Goal: Information Seeking & Learning: Understand process/instructions

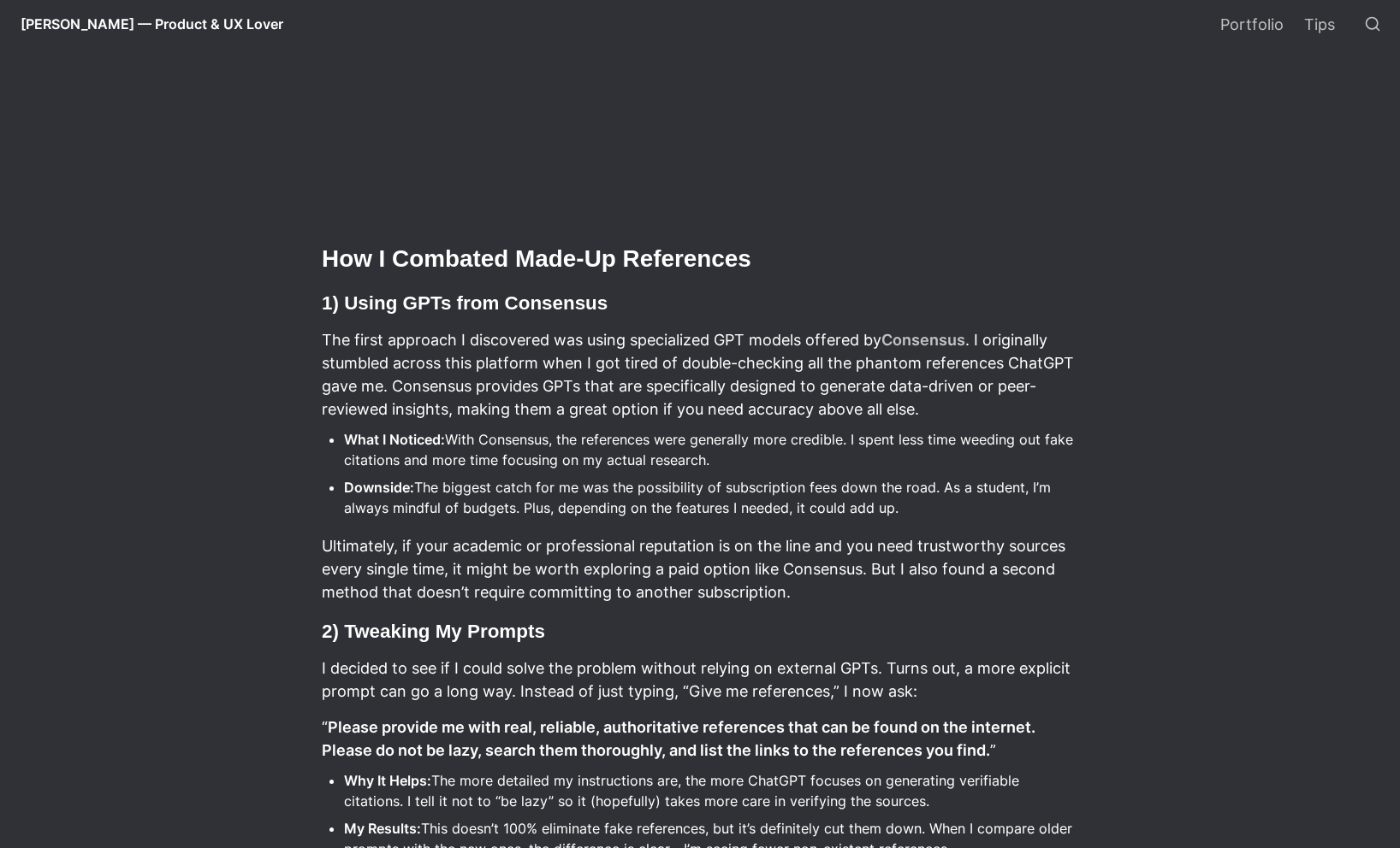
scroll to position [554, 0]
select select "Language Translate Widget"
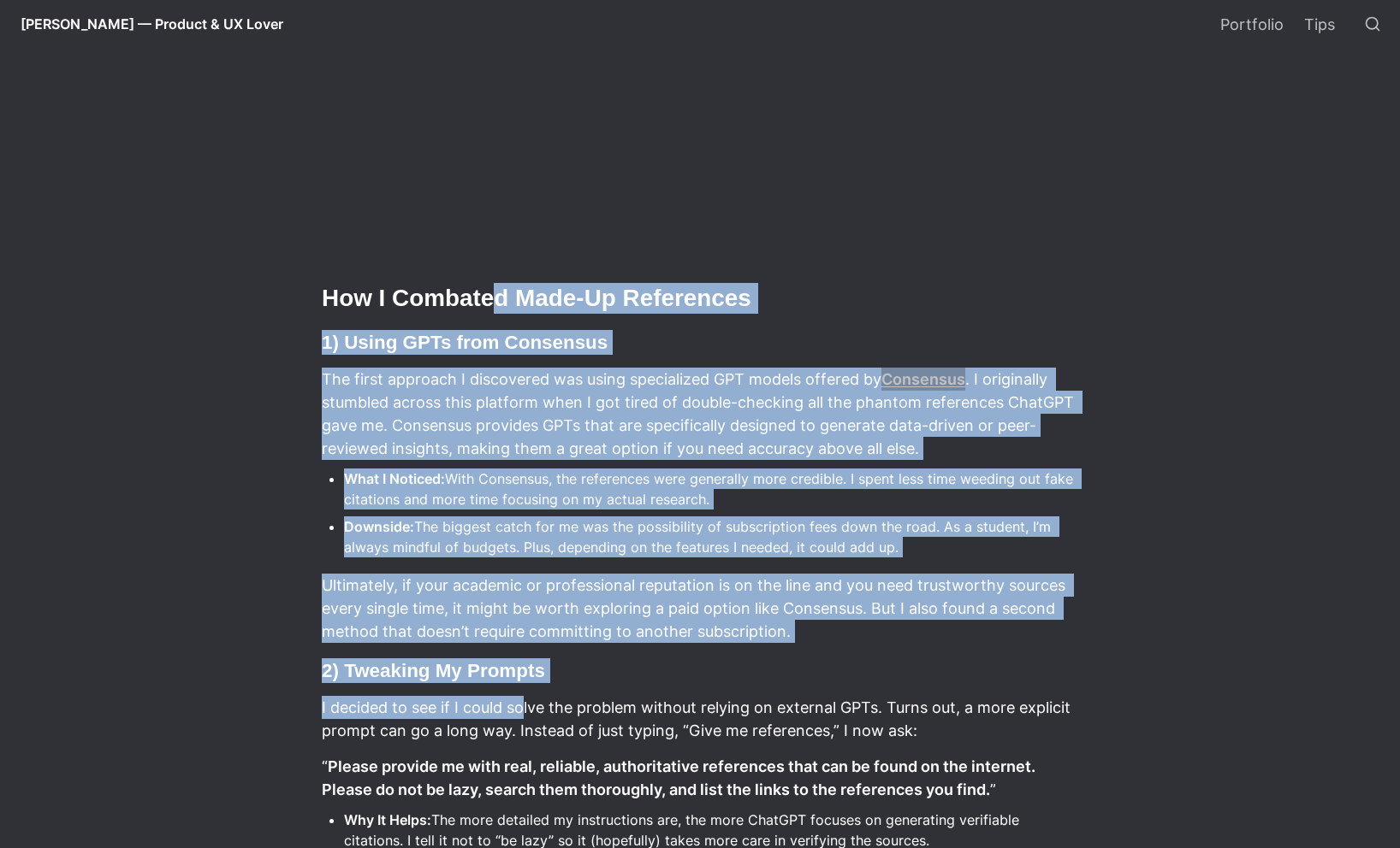
drag, startPoint x: 492, startPoint y: 288, endPoint x: 524, endPoint y: 695, distance: 408.3
click at [524, 695] on article "I rely on ChatGPT a lot for my writing—especially when I need quick summaries o…" at bounding box center [700, 773] width 924 height 1823
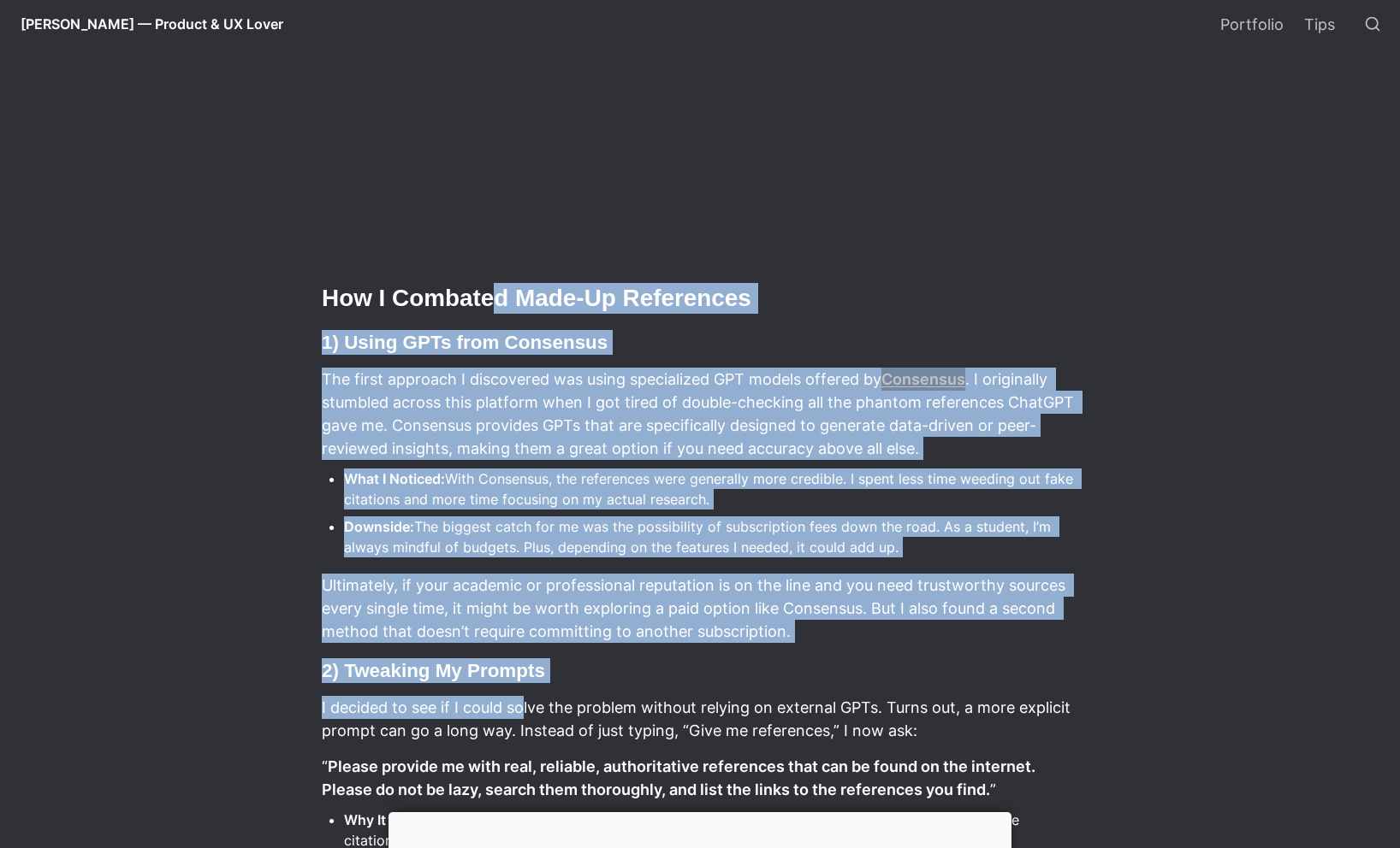
click at [524, 695] on p "I decided to see if I could solve the problem without relying on external GPTs.…" at bounding box center [700, 719] width 760 height 51
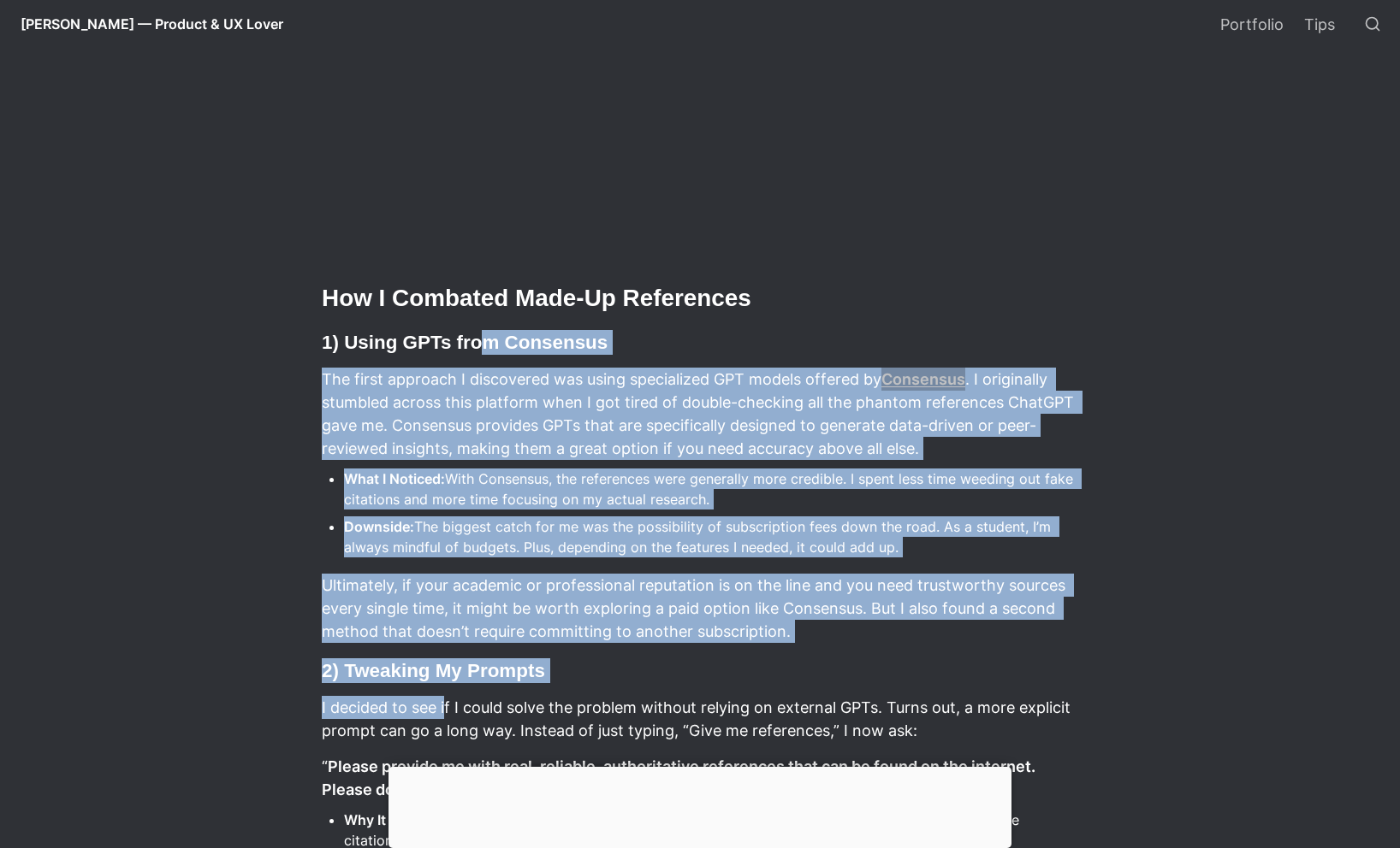
drag, startPoint x: 439, startPoint y: 702, endPoint x: 482, endPoint y: 346, distance: 358.6
click at [482, 346] on h3 "1) Using GPTs from Consensus" at bounding box center [700, 342] width 760 height 30
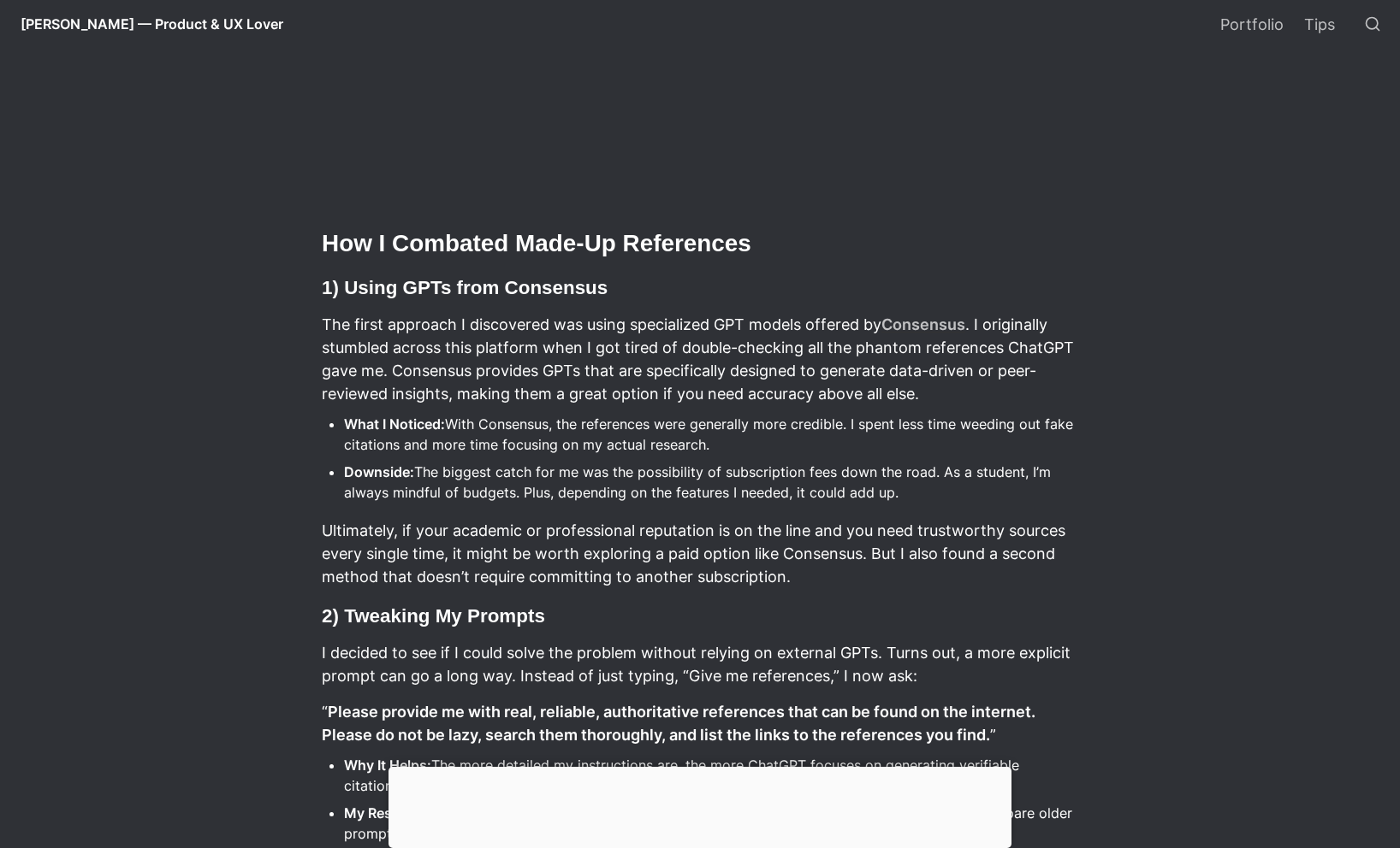
scroll to position [639, 0]
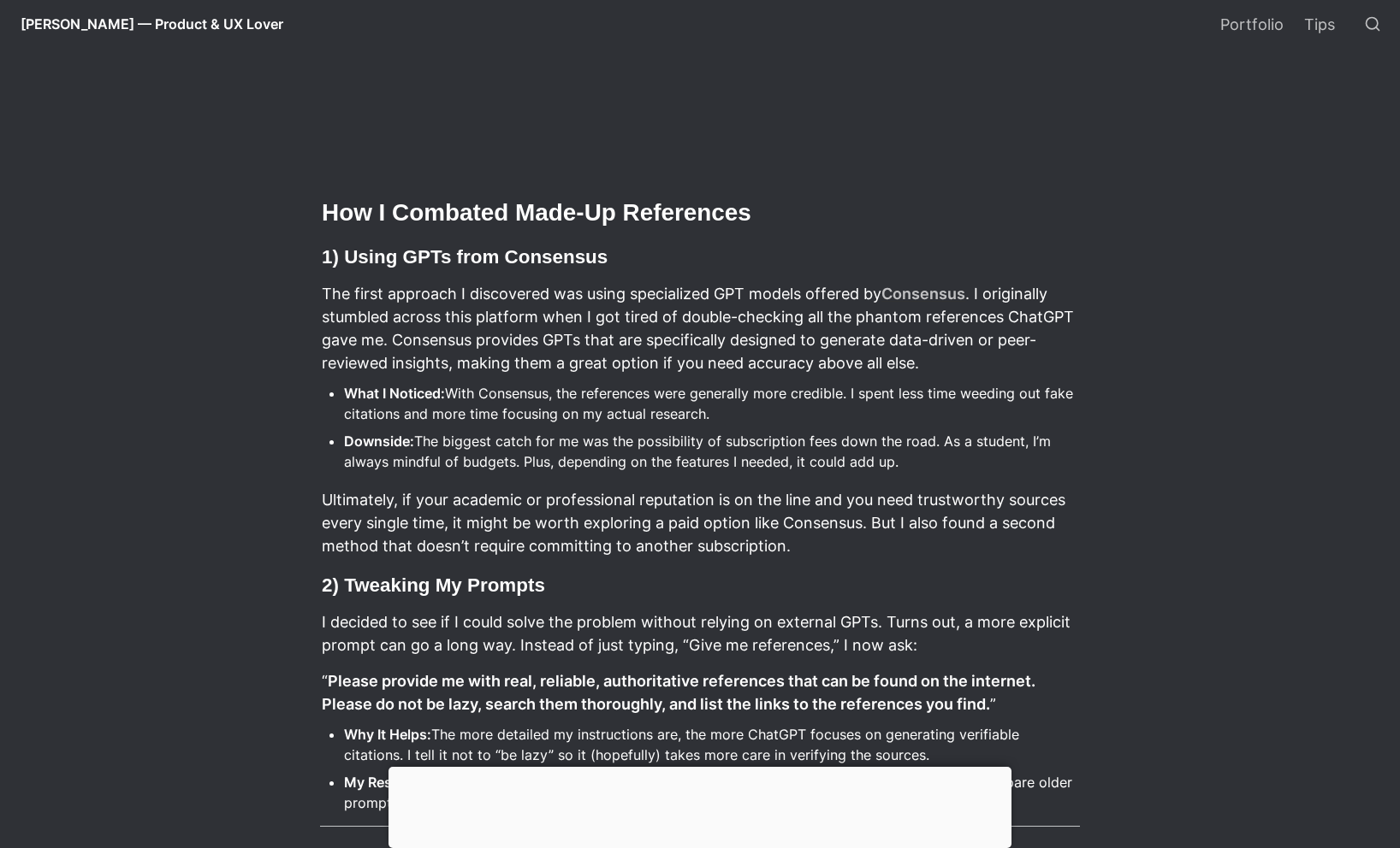
click at [451, 389] on li "What I Noticed: With Consensus, the references were generally more credible. I …" at bounding box center [711, 404] width 735 height 47
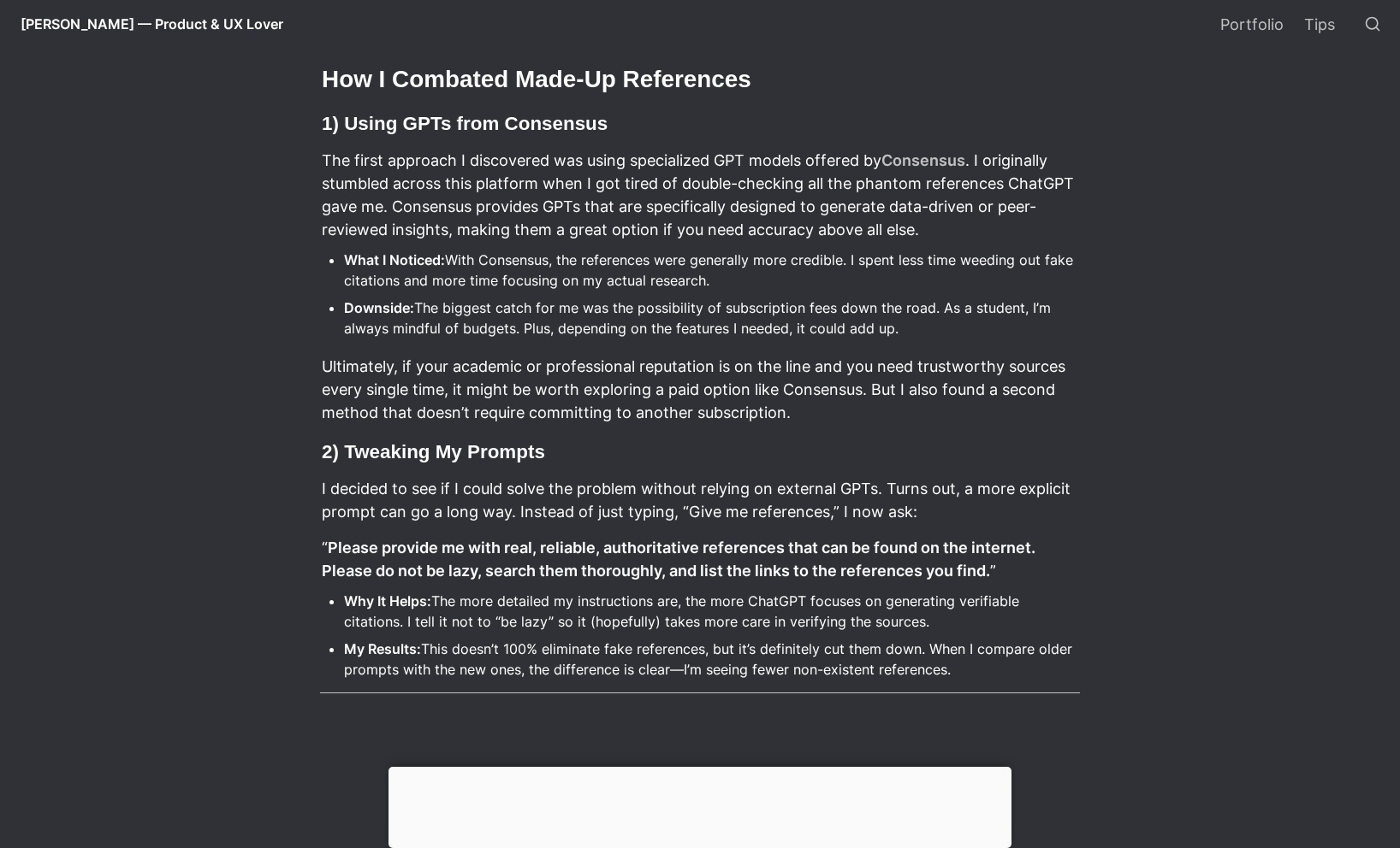
scroll to position [896, 0]
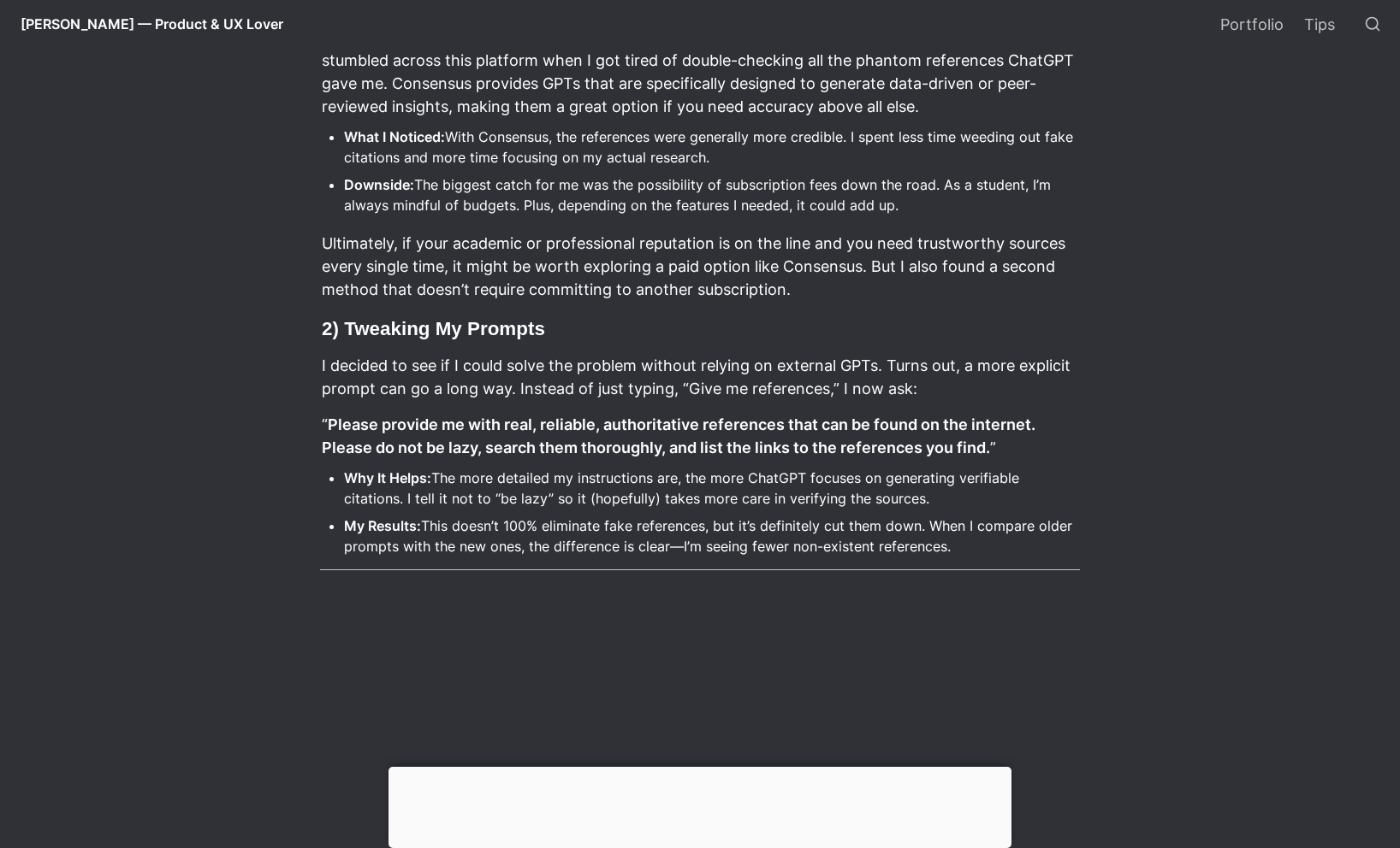
click at [451, 446] on strong "Please provide me with real, reliable, authoritative references that can be fou…" at bounding box center [680, 437] width 717 height 41
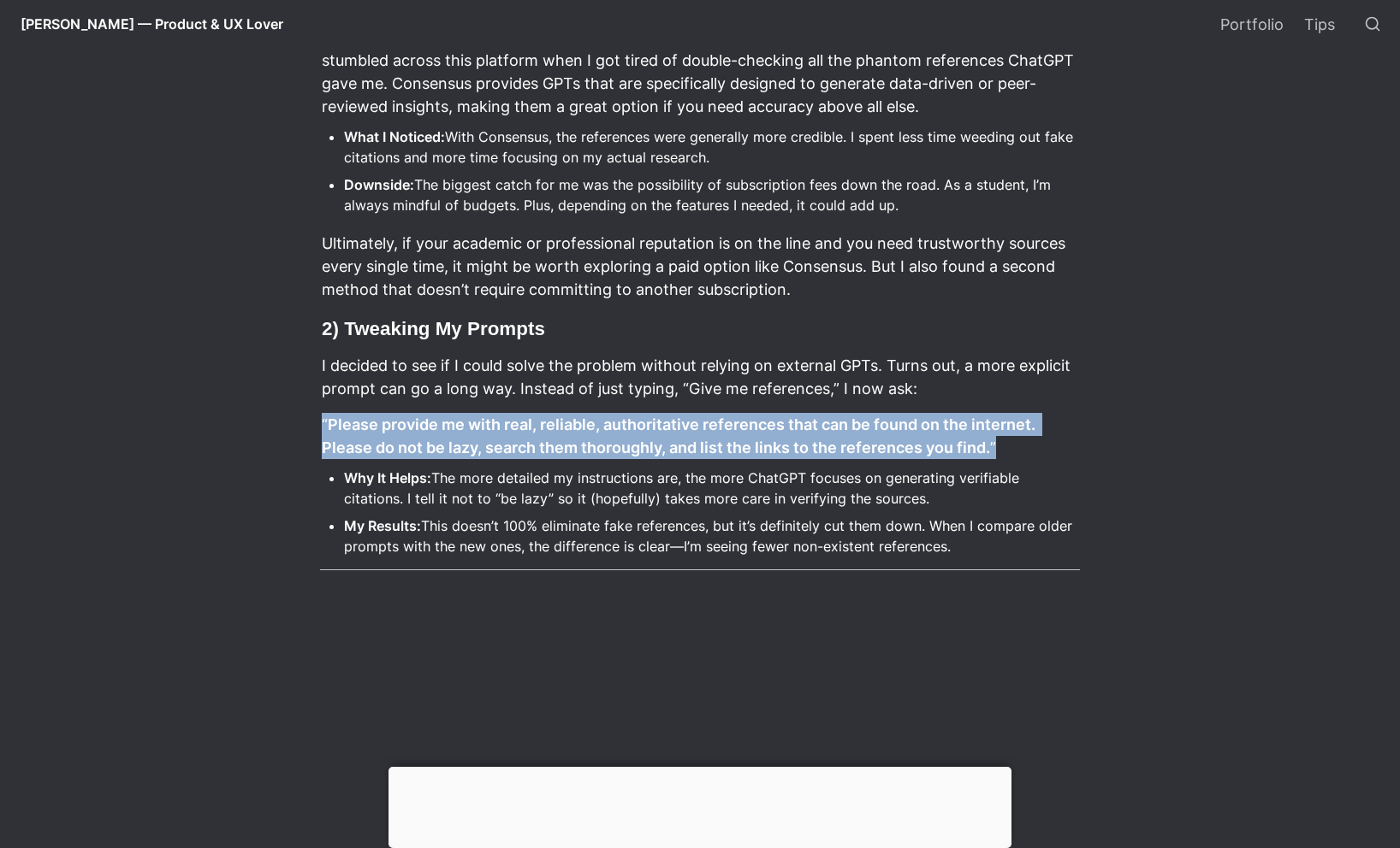
click at [451, 446] on strong "Please provide me with real, reliable, authoritative references that can be fou…" at bounding box center [680, 437] width 717 height 41
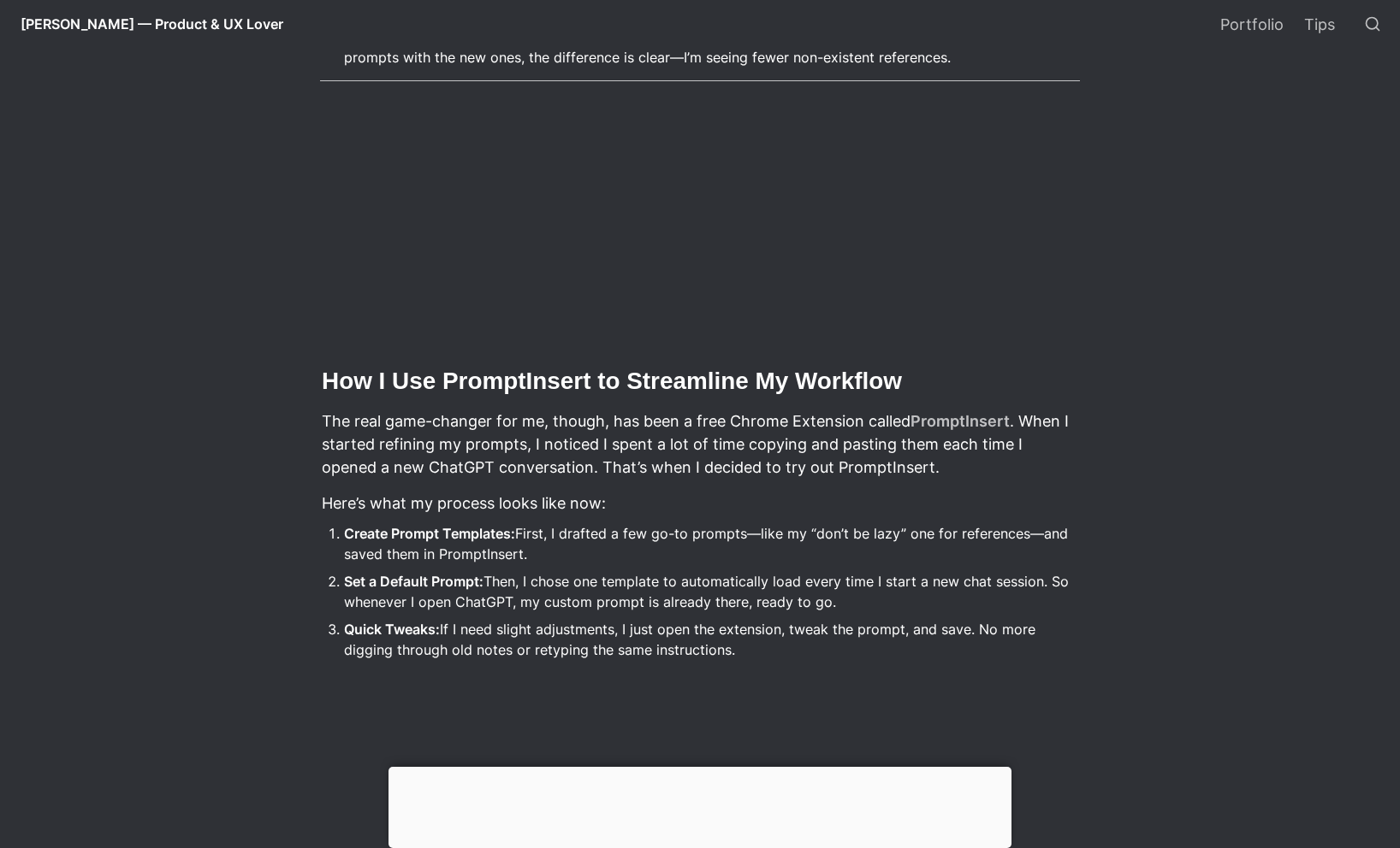
scroll to position [1495, 0]
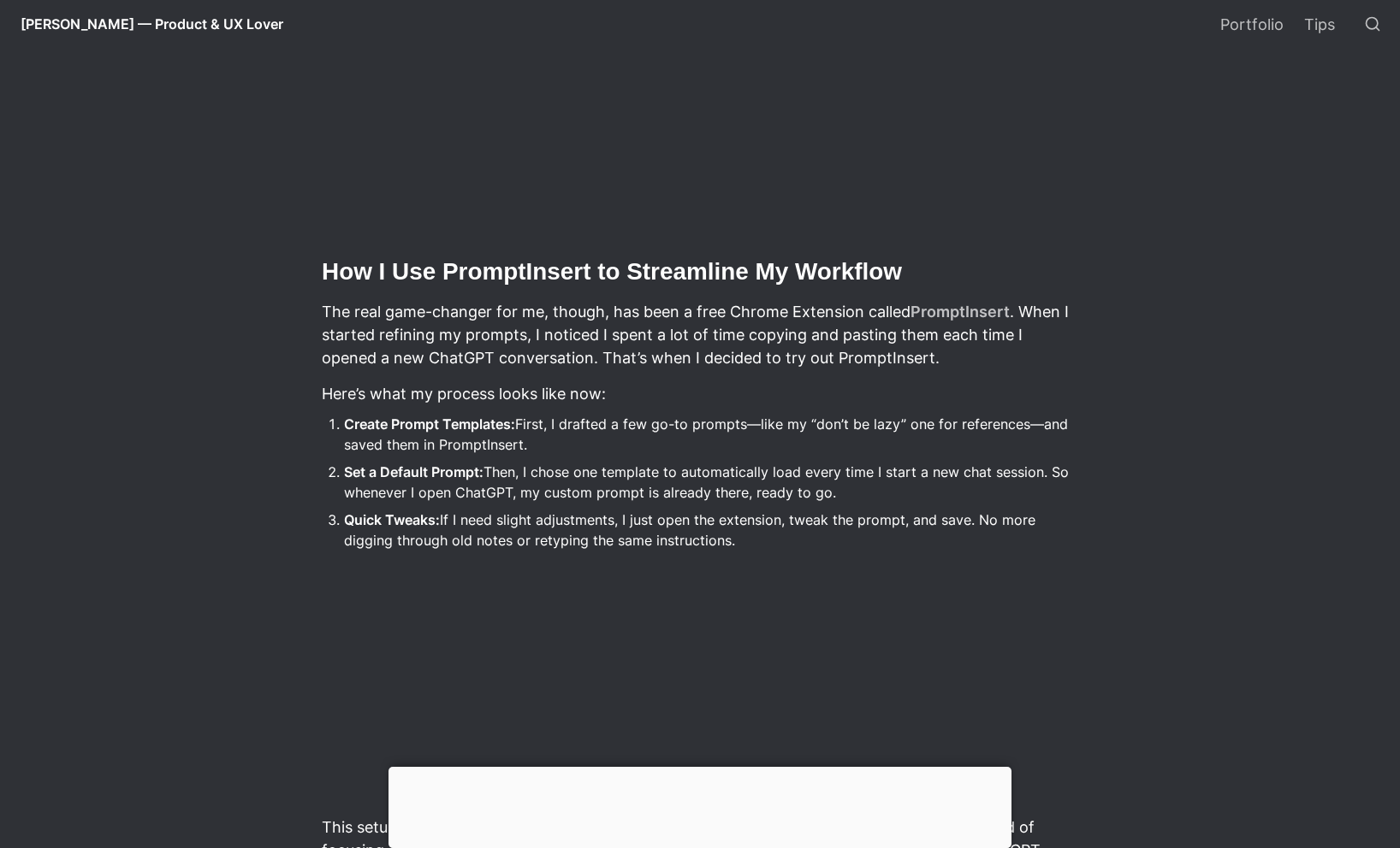
click at [556, 320] on p "The real game-changer for me, though, has been a free Chrome Extension called P…" at bounding box center [700, 335] width 760 height 74
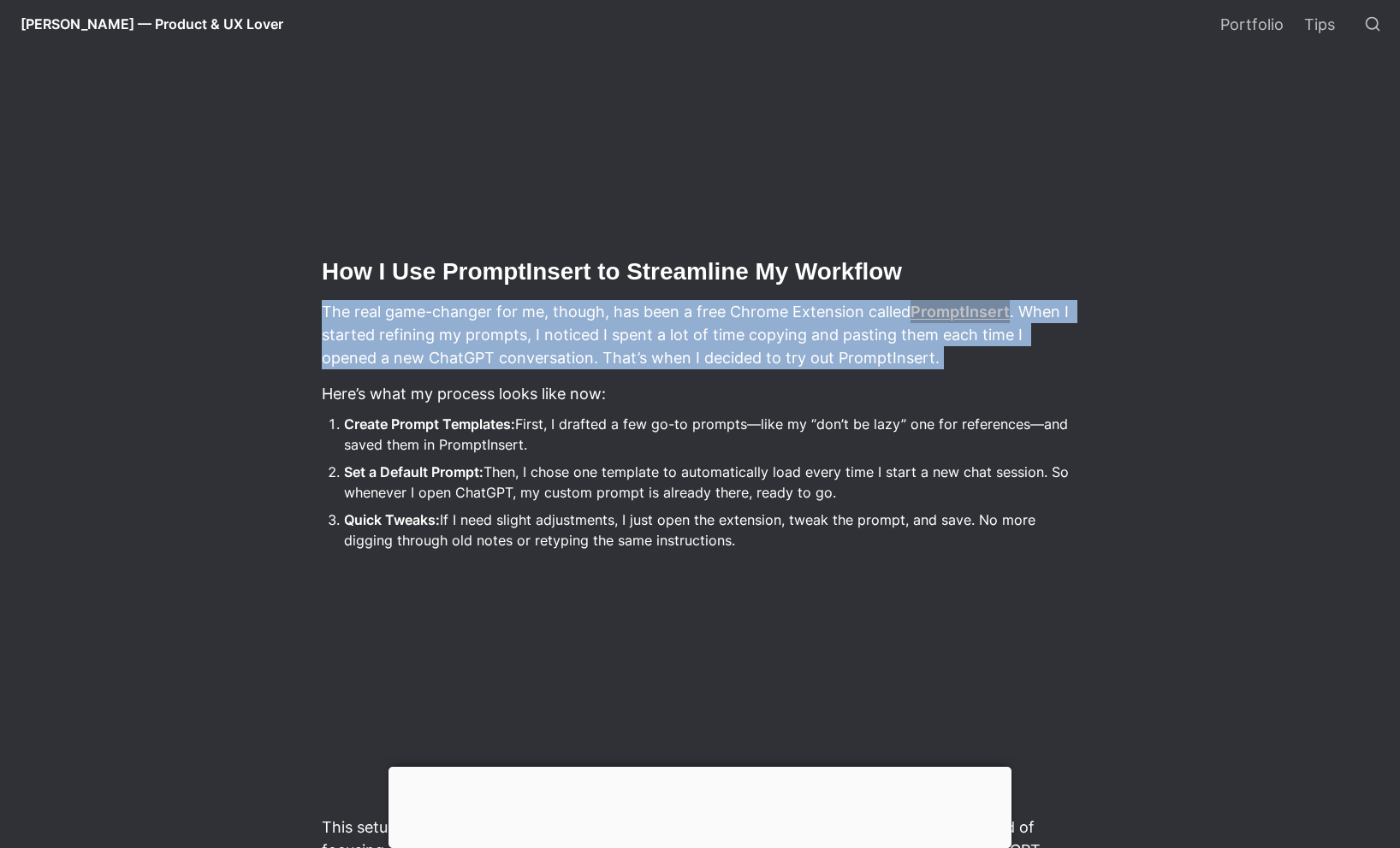
click at [556, 320] on p "The real game-changer for me, though, has been a free Chrome Extension called P…" at bounding box center [700, 335] width 760 height 74
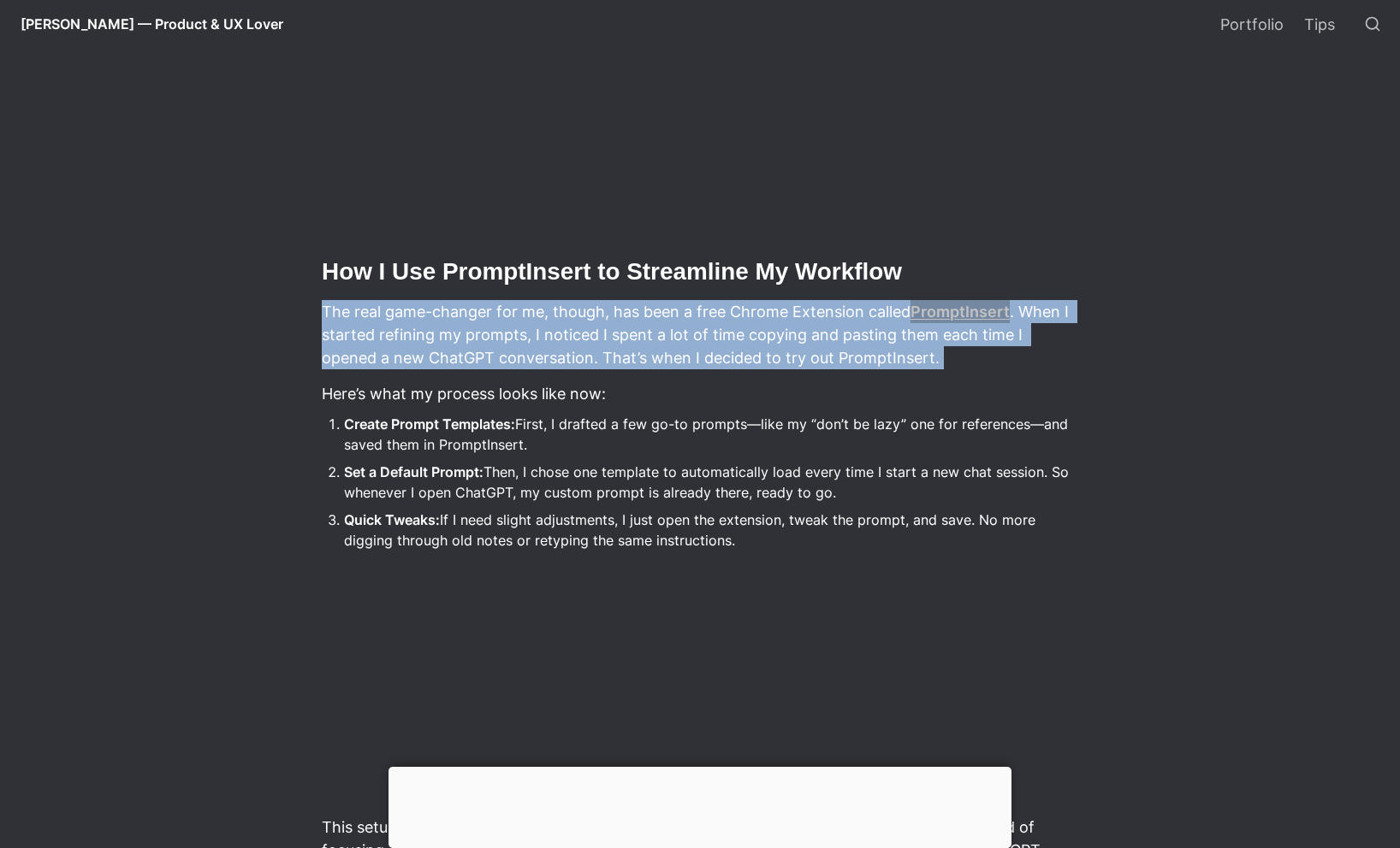
click at [556, 320] on p "The real game-changer for me, though, has been a free Chrome Extension called P…" at bounding box center [700, 335] width 760 height 74
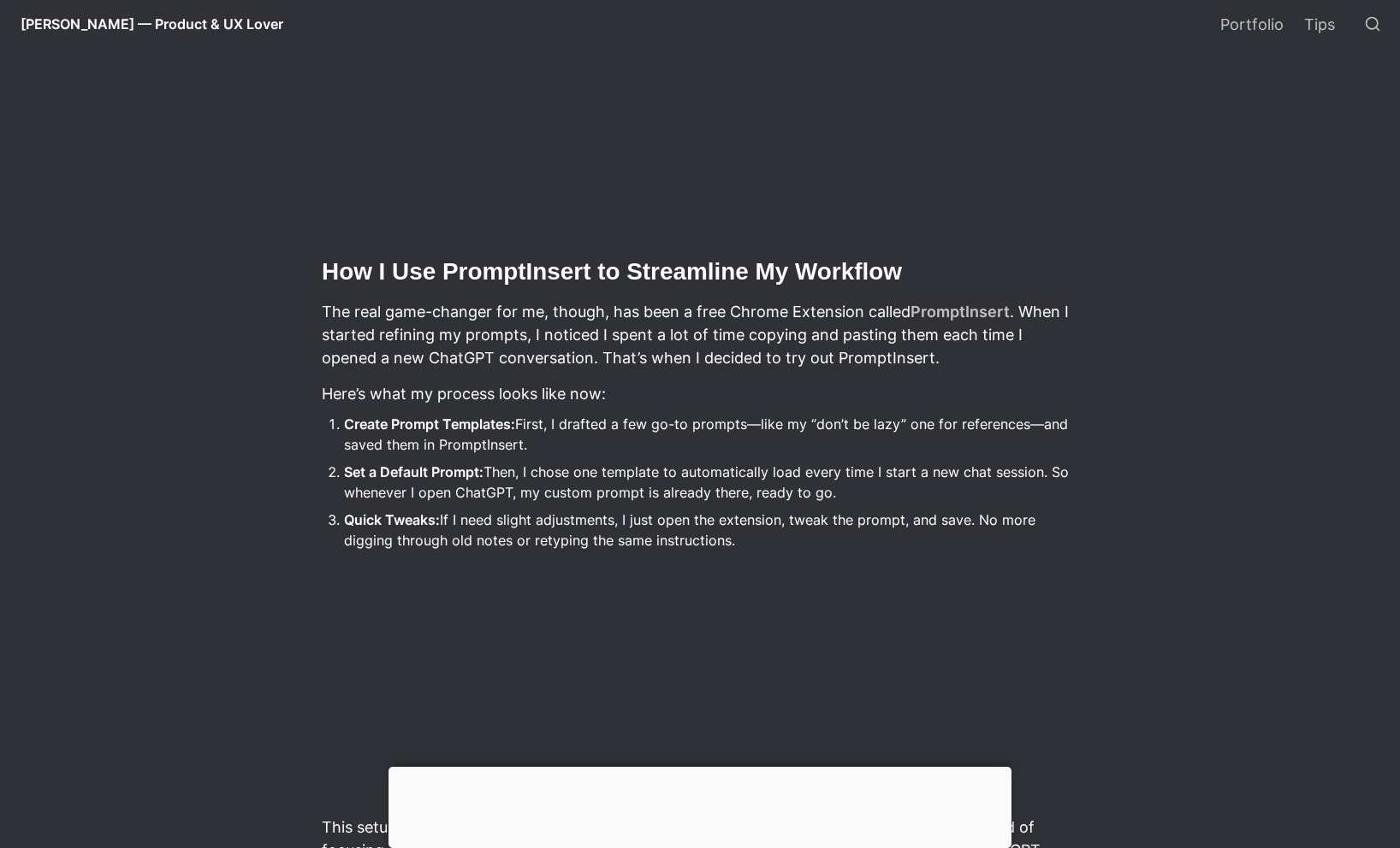
click at [562, 389] on p "Here’s what my process looks like now:" at bounding box center [700, 393] width 760 height 28
click at [550, 415] on li "Create Prompt Templates: First, I drafted a few go-to prompts—like my “don’t be…" at bounding box center [711, 435] width 735 height 47
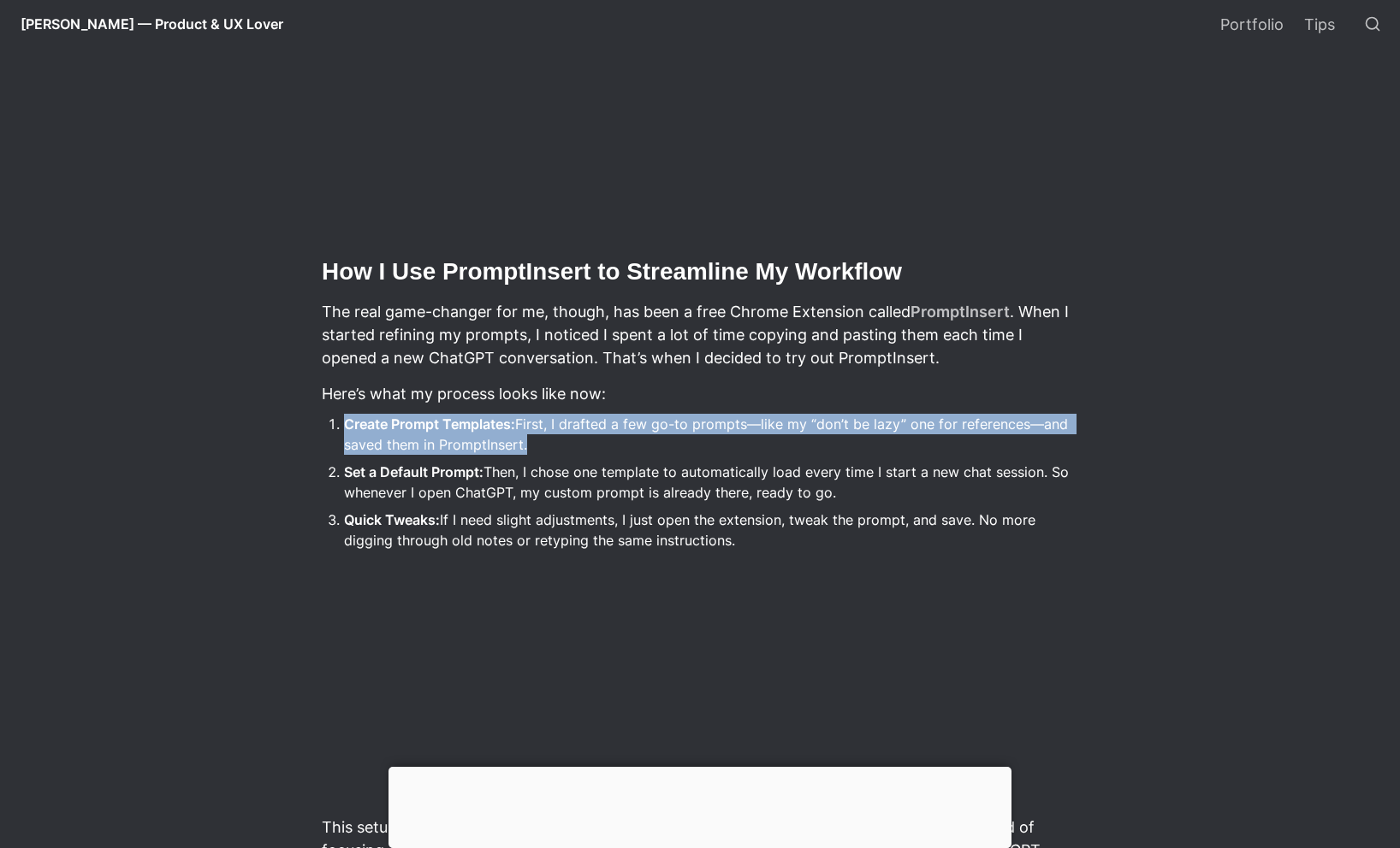
click at [550, 415] on li "Create Prompt Templates: First, I drafted a few go-to prompts—like my “don’t be…" at bounding box center [711, 435] width 735 height 47
click at [527, 443] on li "Create Prompt Templates: First, I drafted a few go-to prompts—like my “don’t be…" at bounding box center [711, 435] width 735 height 47
click at [543, 442] on li "Create Prompt Templates: First, I drafted a few go-to prompts—like my “don’t be…" at bounding box center [711, 435] width 735 height 47
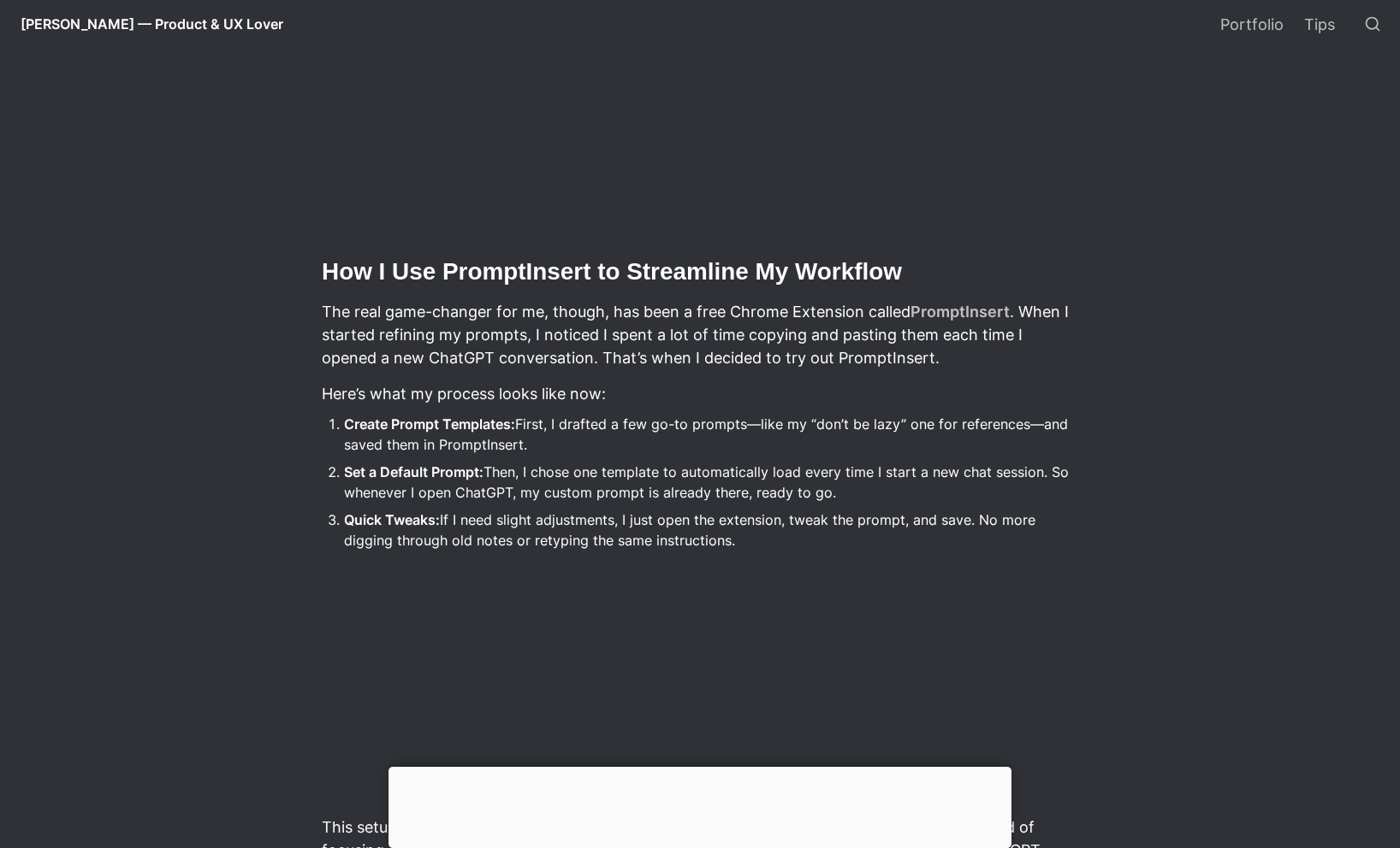
click at [555, 443] on li "Create Prompt Templates: First, I drafted a few go-to prompts—like my “don’t be…" at bounding box center [711, 435] width 735 height 47
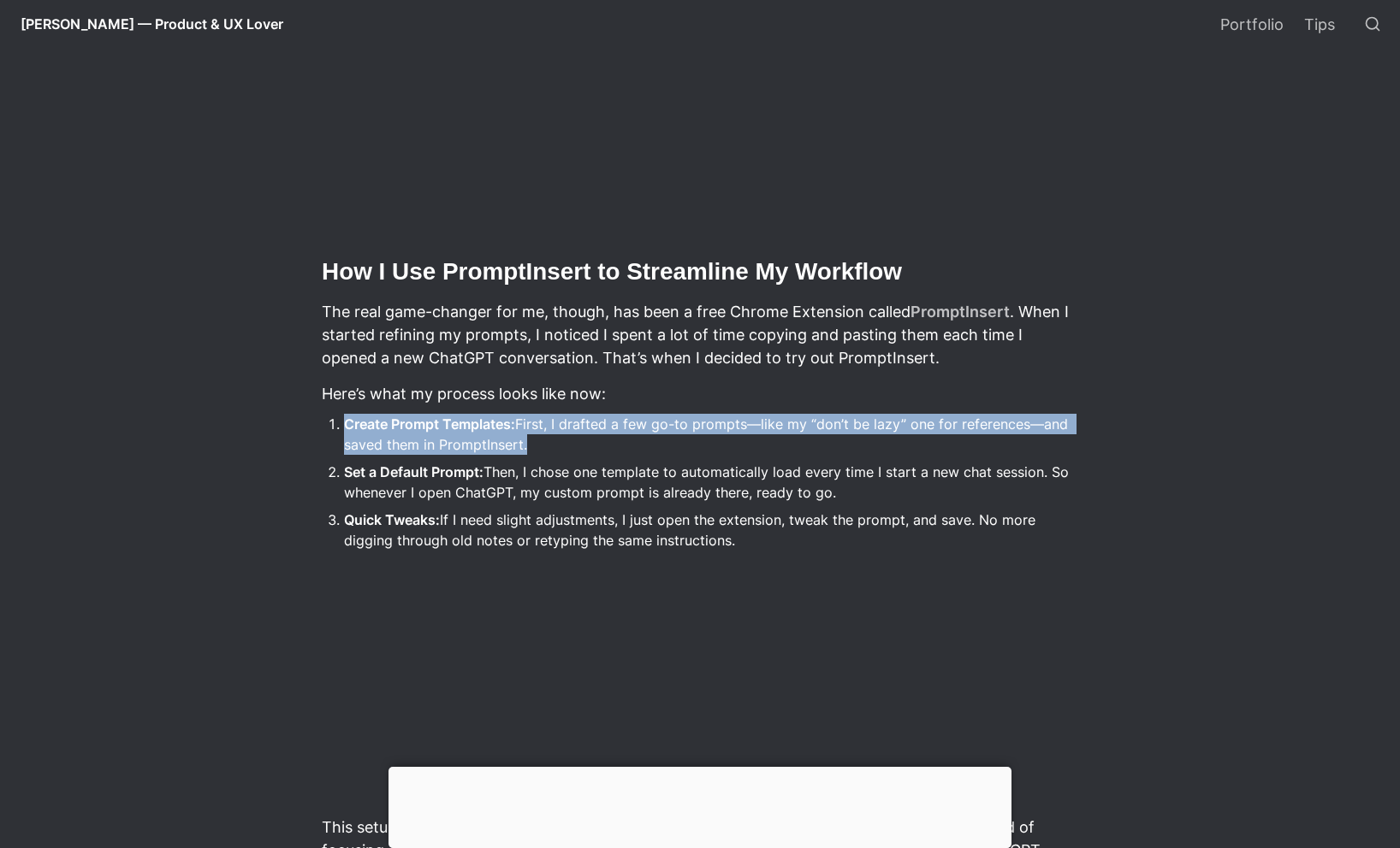
drag, startPoint x: 555, startPoint y: 443, endPoint x: 354, endPoint y: 427, distance: 201.6
click at [354, 427] on li "Create Prompt Templates: First, I drafted a few go-to prompts—like my “don’t be…" at bounding box center [711, 435] width 735 height 47
click at [354, 427] on strong "Create Prompt Templates:" at bounding box center [429, 424] width 171 height 17
drag, startPoint x: 354, startPoint y: 427, endPoint x: 555, endPoint y: 455, distance: 202.9
click at [555, 455] on li "Create Prompt Templates: First, I drafted a few go-to prompts—like my “don’t be…" at bounding box center [711, 435] width 735 height 47
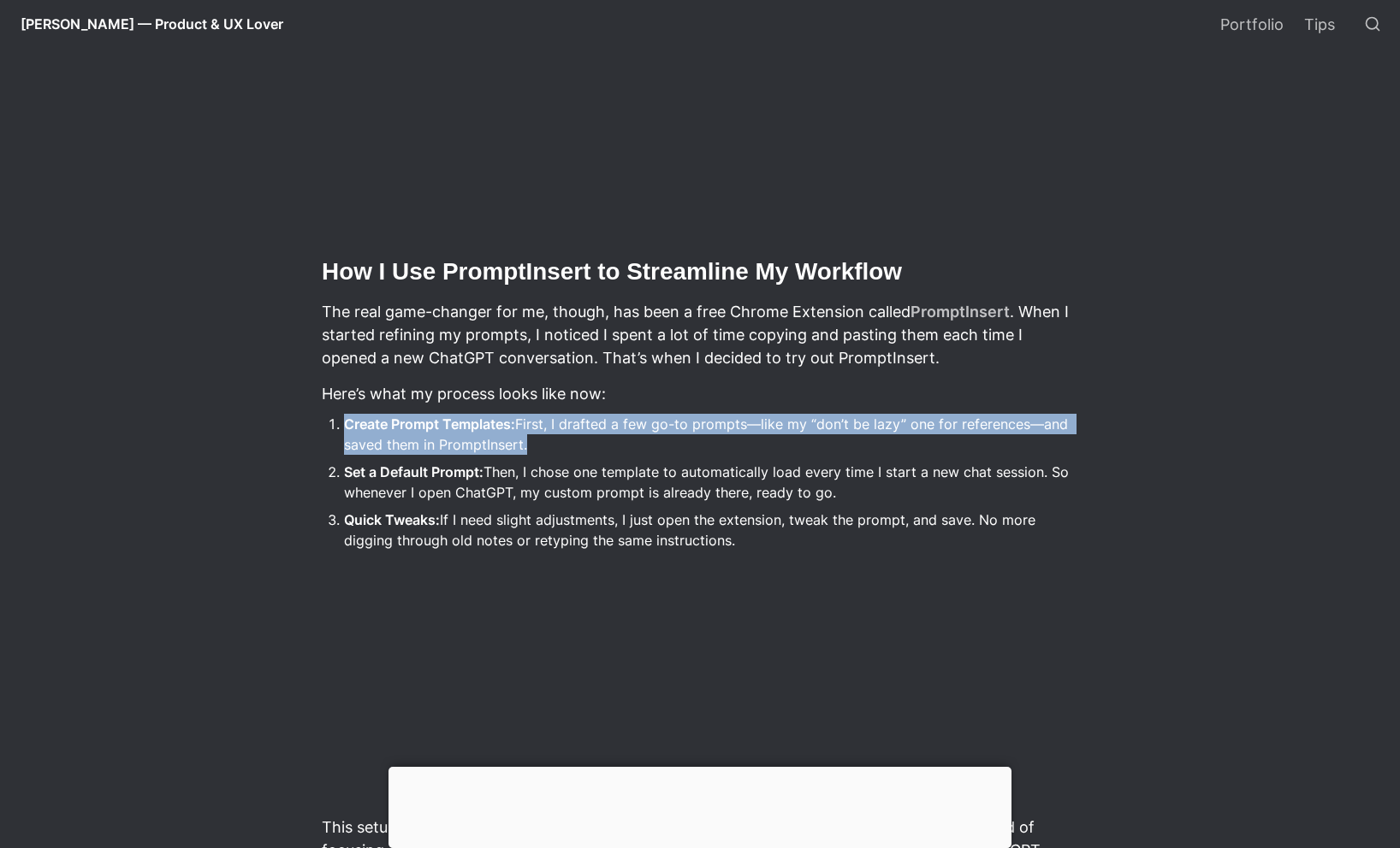
click at [555, 455] on li "Create Prompt Templates: First, I drafted a few go-to prompts—like my “don’t be…" at bounding box center [711, 435] width 735 height 47
drag, startPoint x: 555, startPoint y: 455, endPoint x: 211, endPoint y: 380, distance: 352.1
click at [211, 380] on main "[PERSON_NAME] — Product & UX Lover / Productivity Tips / How I Stopped ChatGPT …" at bounding box center [700, 13] width 1198 height 2841
click at [329, 401] on p "Here’s what my process looks like now:" at bounding box center [700, 393] width 760 height 28
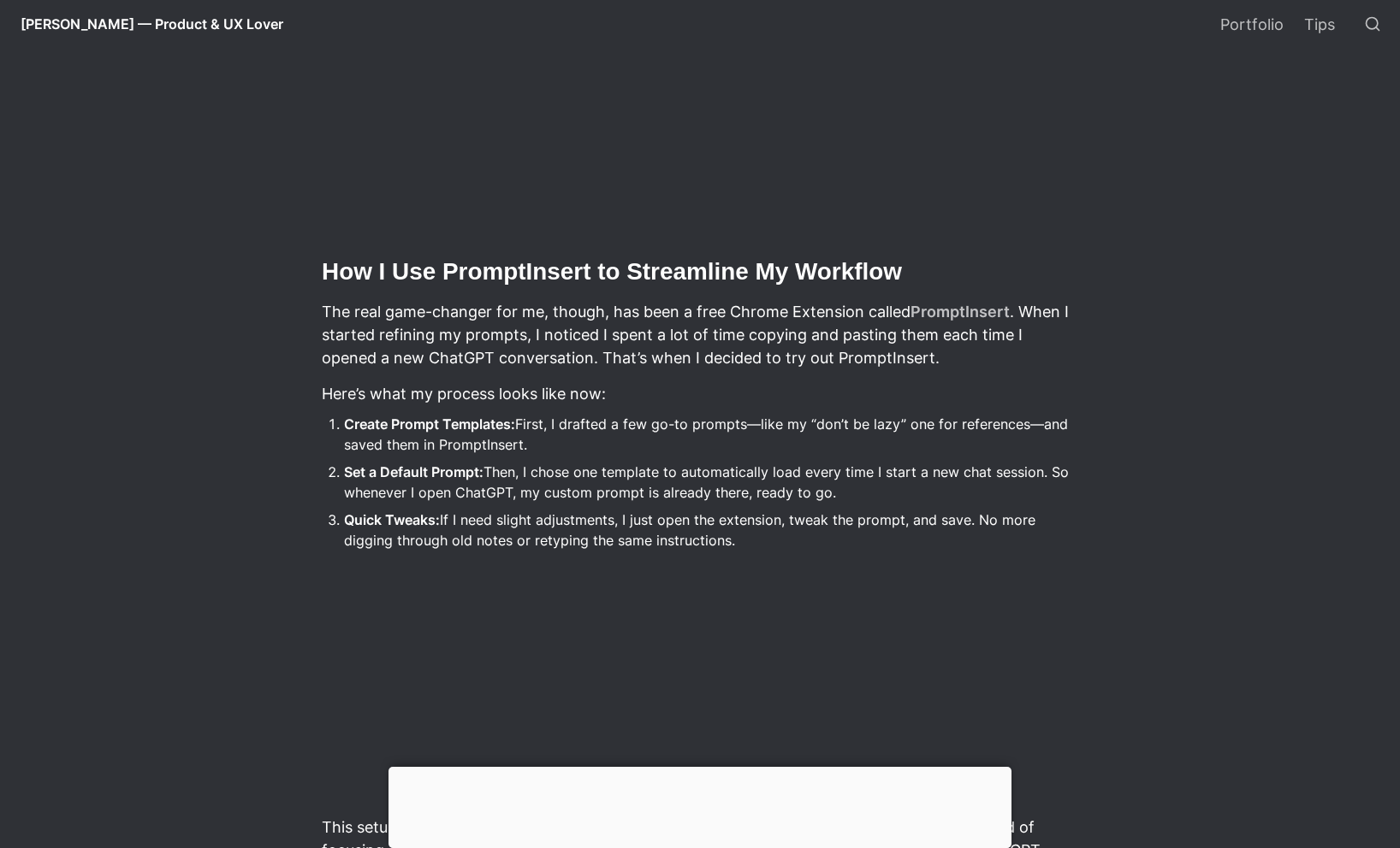
click at [363, 415] on li "Create Prompt Templates: First, I drafted a few go-to prompts—like my “don’t be…" at bounding box center [711, 435] width 735 height 47
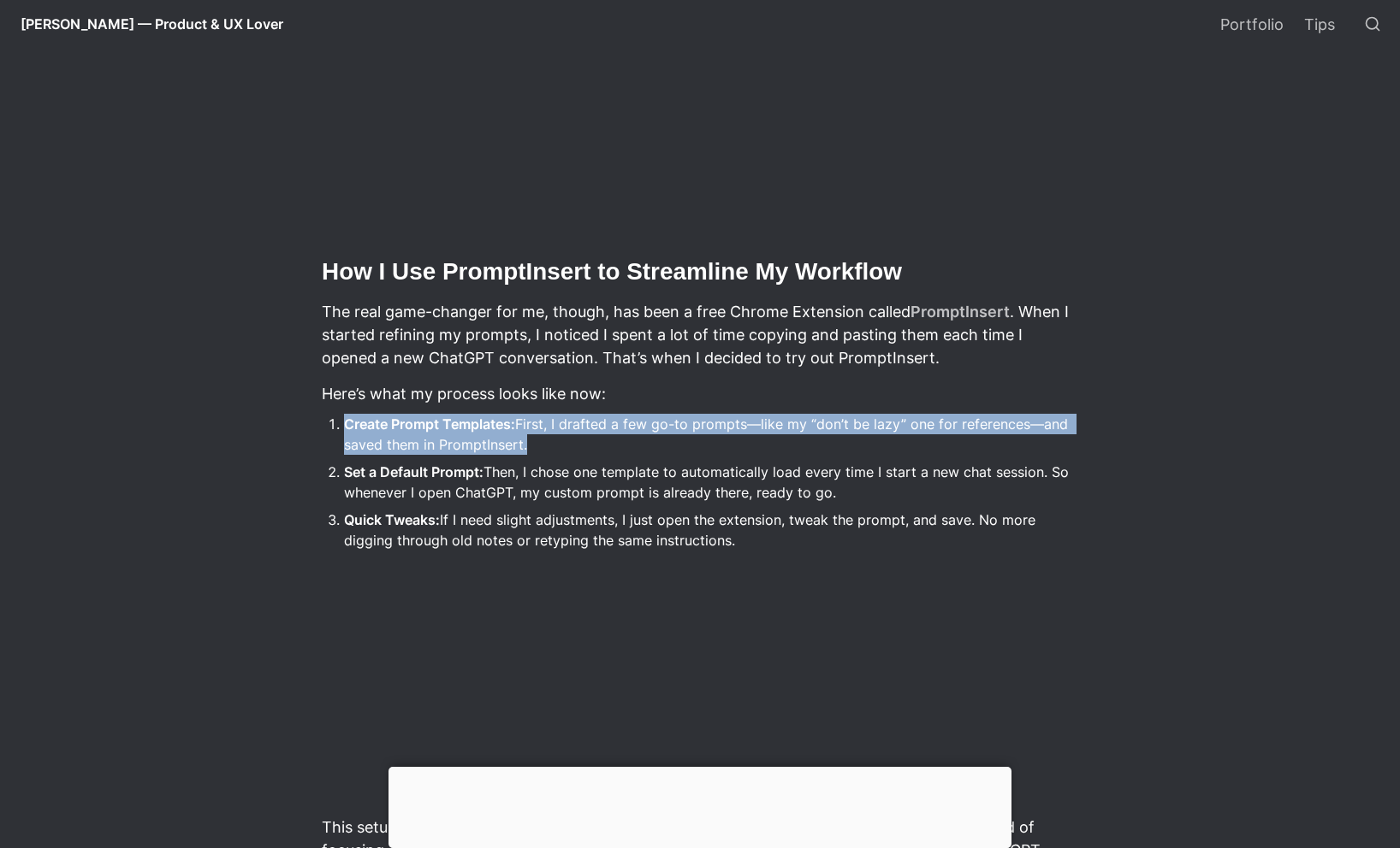
click at [363, 415] on li "Create Prompt Templates: First, I drafted a few go-to prompts—like my “don’t be…" at bounding box center [711, 435] width 735 height 47
click at [363, 416] on li "Create Prompt Templates: First, I drafted a few go-to prompts—like my “don’t be…" at bounding box center [711, 435] width 735 height 47
click at [368, 418] on strong "Create Prompt Templates:" at bounding box center [429, 424] width 171 height 17
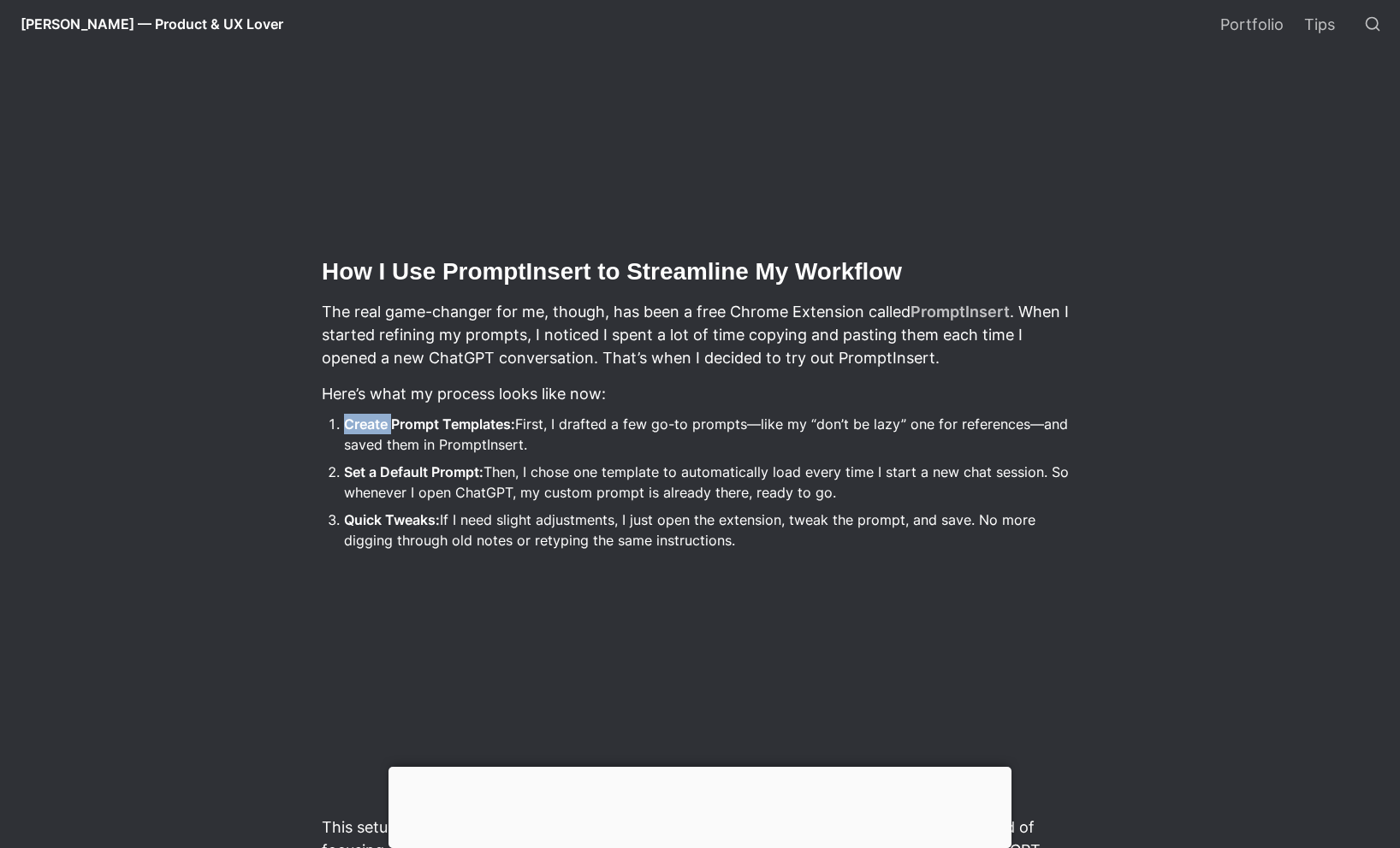
click at [368, 418] on strong "Create Prompt Templates:" at bounding box center [429, 424] width 171 height 17
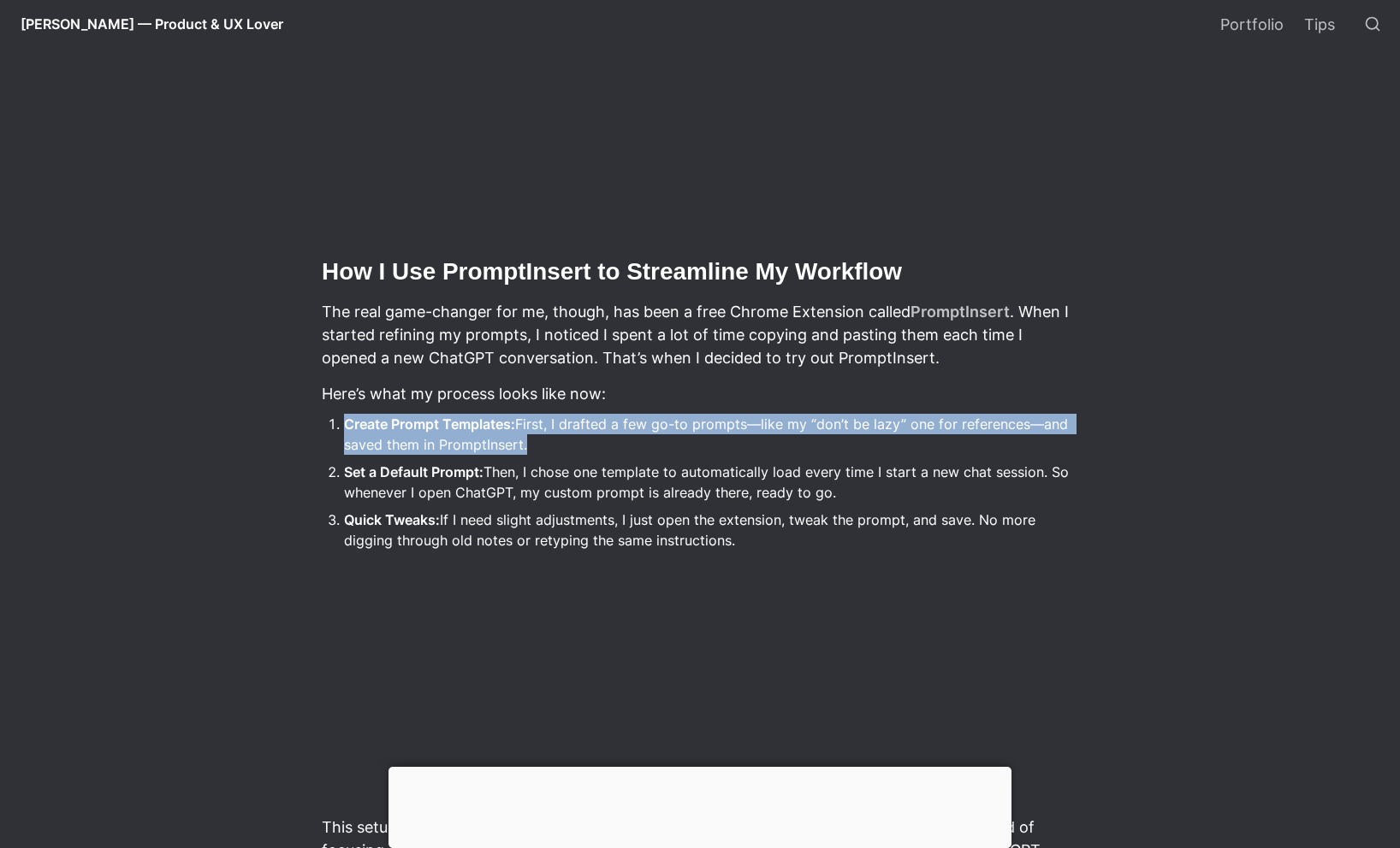
click at [368, 418] on strong "Create Prompt Templates:" at bounding box center [429, 424] width 171 height 17
click at [394, 418] on strong "Create Prompt Templates:" at bounding box center [429, 424] width 171 height 17
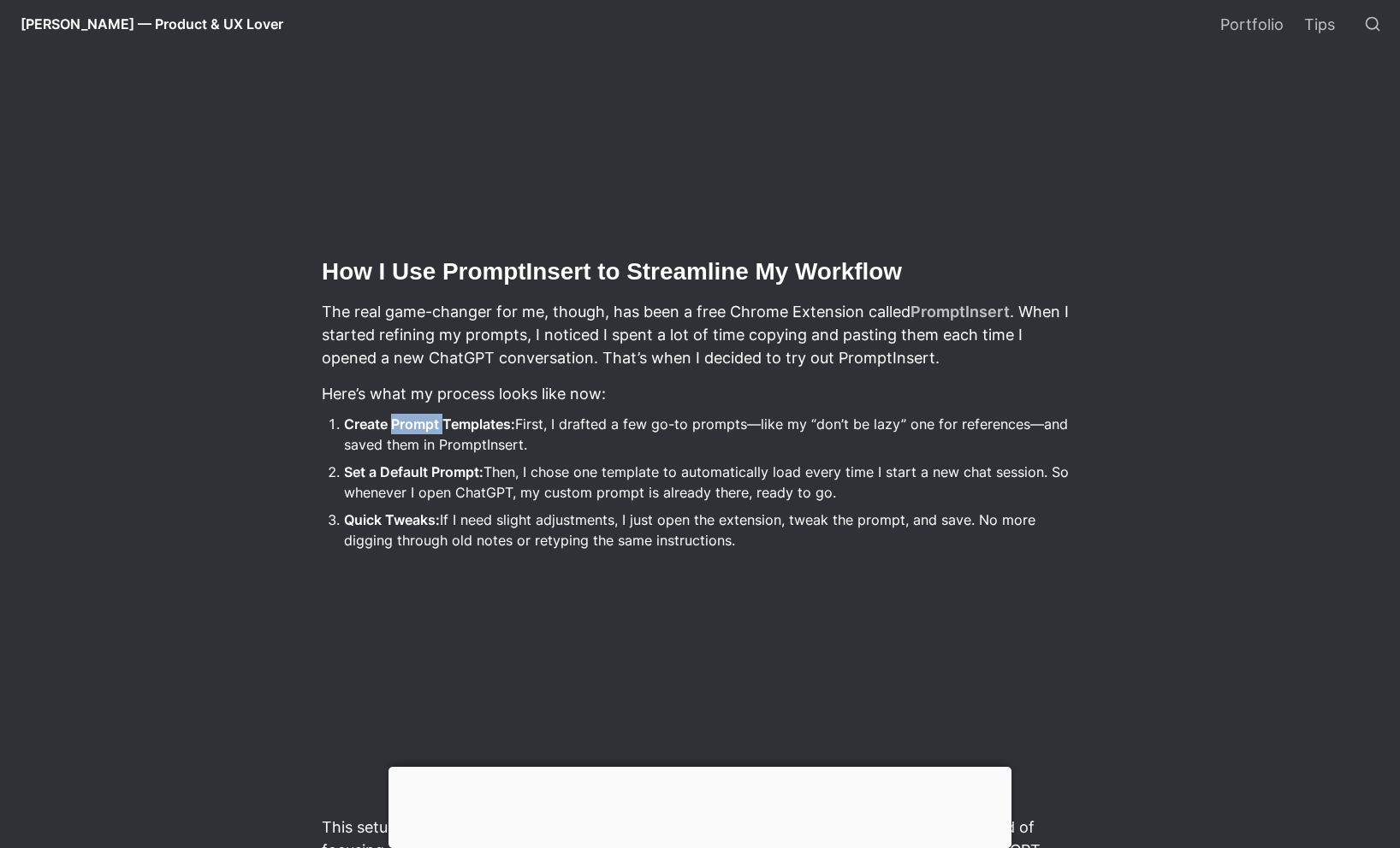
click at [394, 418] on strong "Create Prompt Templates:" at bounding box center [429, 424] width 171 height 17
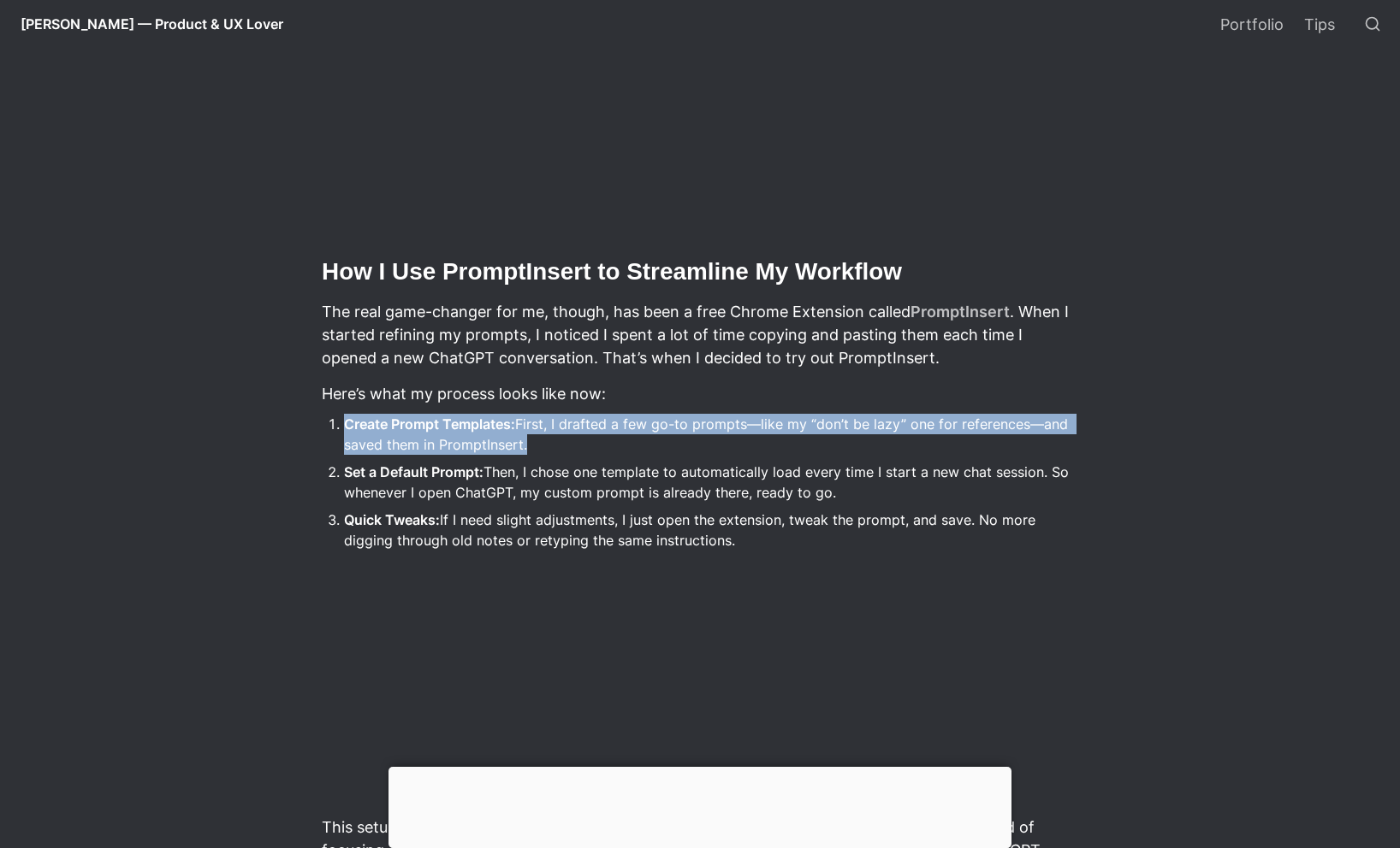
click at [394, 418] on strong "Create Prompt Templates:" at bounding box center [429, 424] width 171 height 17
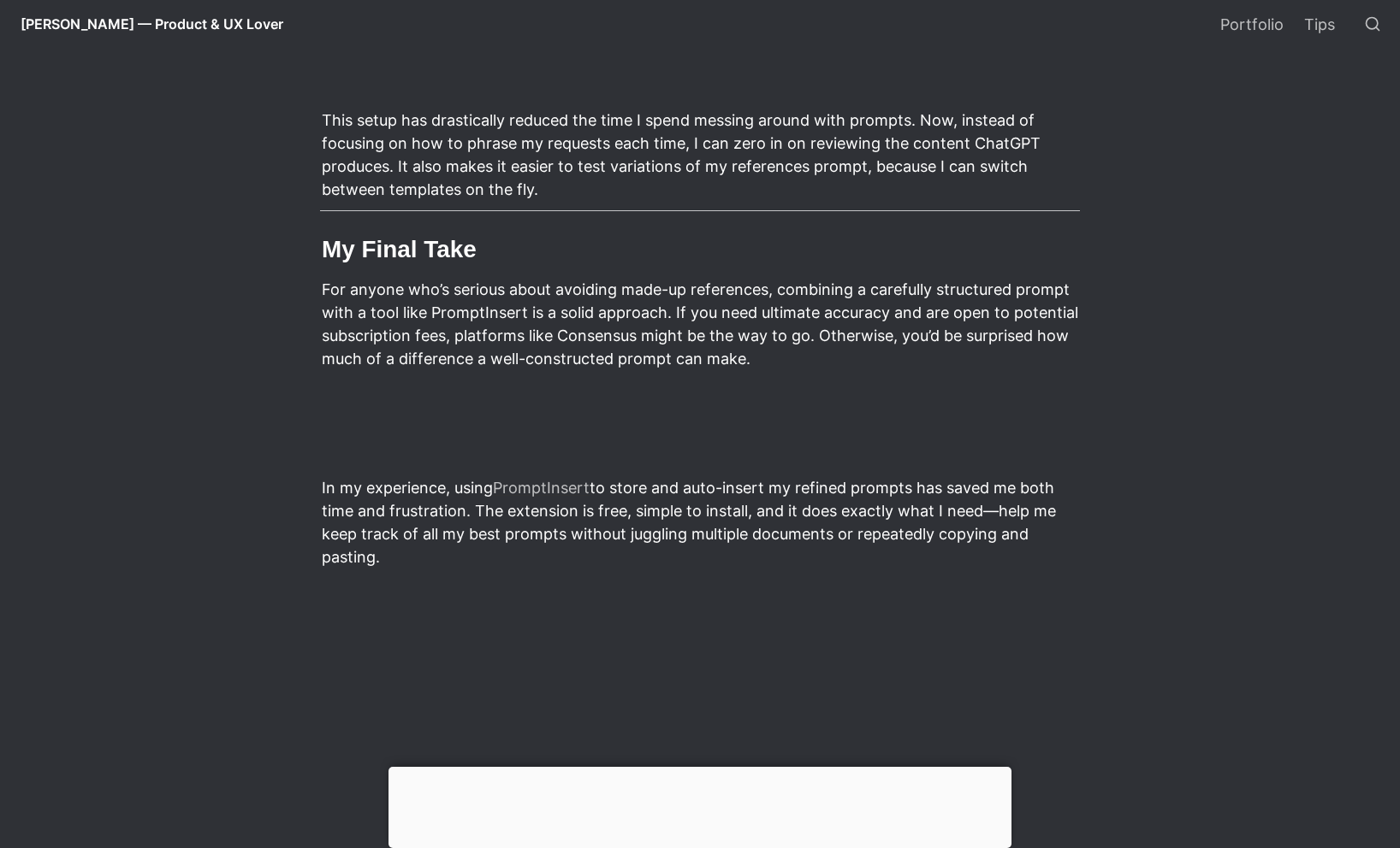
scroll to position [2264, 0]
